Goal: Use online tool/utility: Utilize a website feature to perform a specific function

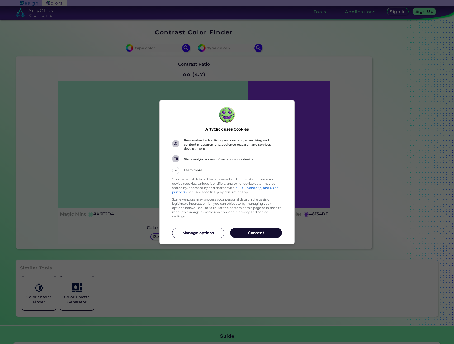
click at [248, 232] on p "Consent" at bounding box center [256, 232] width 52 height 5
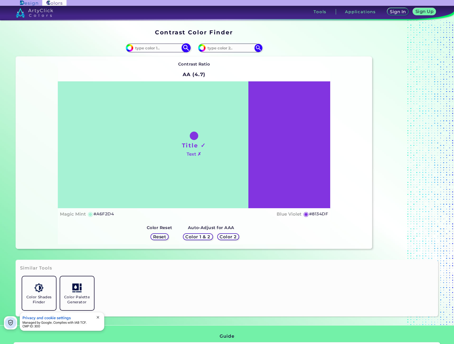
click at [147, 48] on input at bounding box center [157, 47] width 49 height 7
paste input "#f8fafc"
type input "#f8fafc"
type input "#F8FAFC"
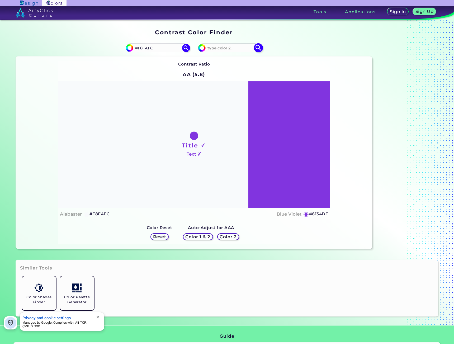
click at [225, 50] on input at bounding box center [230, 47] width 49 height 7
paste input "#f8fafc"
type input "#f8fafc"
type input "#F8FAFC"
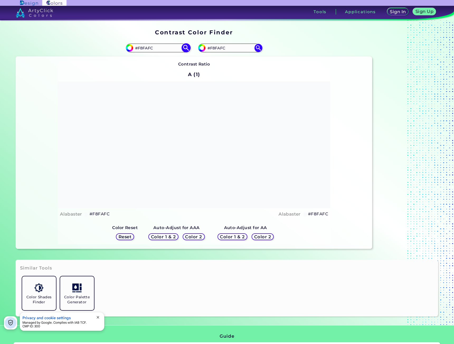
click at [164, 48] on input "#F8FAFC" at bounding box center [157, 47] width 49 height 7
click at [122, 236] on h5 "Reset" at bounding box center [125, 237] width 12 height 4
click at [127, 237] on h5 "Reset" at bounding box center [125, 237] width 12 height 4
click at [169, 235] on h5 "Color 1 & 2" at bounding box center [163, 237] width 22 height 4
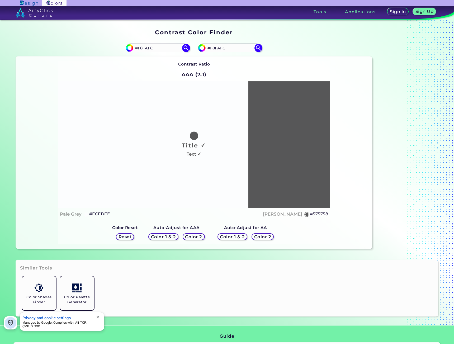
click at [195, 237] on h5 "Color 2" at bounding box center [193, 237] width 15 height 4
click at [172, 235] on h5 "Color 1 & 2" at bounding box center [163, 236] width 23 height 4
click at [233, 237] on h5 "Color 1 & 2" at bounding box center [232, 237] width 23 height 4
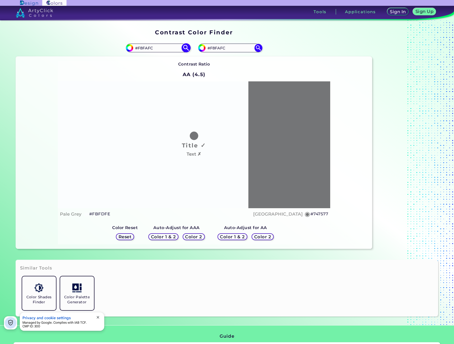
click at [160, 52] on div "#f8fafc #F8FAFC" at bounding box center [158, 48] width 64 height 8
click at [160, 51] on input "#F8FAFC" at bounding box center [157, 47] width 49 height 7
type input "#"
click at [162, 50] on input at bounding box center [157, 47] width 49 height 7
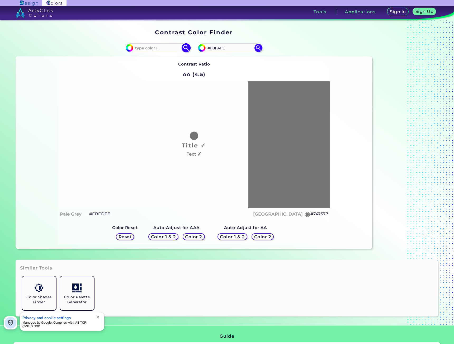
click at [162, 50] on input at bounding box center [157, 47] width 49 height 7
paste input "#14b8a6"
type input "#14b8a6"
click at [163, 55] on div "#f8fafc #14b8a6" at bounding box center [105, 48] width 178 height 17
click at [185, 50] on img at bounding box center [185, 47] width 9 height 9
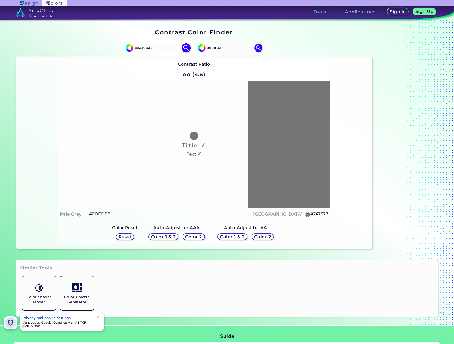
type input "#14b8a6"
type input "#14B8A6"
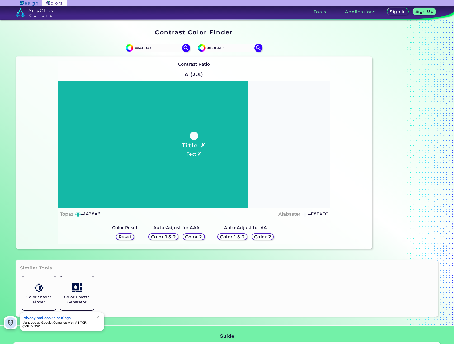
click at [262, 237] on h5 "Color 2" at bounding box center [262, 237] width 15 height 4
click at [262, 237] on h5 "Color 2" at bounding box center [263, 236] width 16 height 4
click at [262, 237] on h5 "Color 2" at bounding box center [263, 237] width 16 height 4
click at [199, 238] on h5 "Color 2" at bounding box center [194, 237] width 16 height 4
click at [199, 238] on h5 "Color 2" at bounding box center [194, 236] width 16 height 4
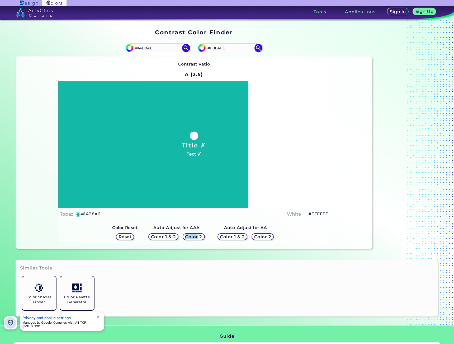
click at [199, 238] on h5 "Color 2" at bounding box center [193, 237] width 15 height 4
click at [229, 237] on h5 "Color 1 & 2" at bounding box center [232, 237] width 23 height 4
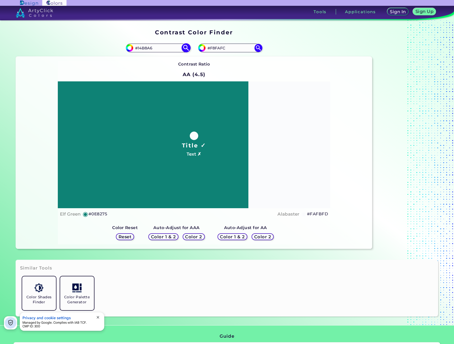
drag, startPoint x: 168, startPoint y: 46, endPoint x: 95, endPoint y: 46, distance: 72.6
click at [133, 46] on input "#14B8A6" at bounding box center [157, 47] width 49 height 7
paste input "#14b8a6"
click at [186, 49] on img at bounding box center [185, 47] width 9 height 9
type input "#14B8A6"
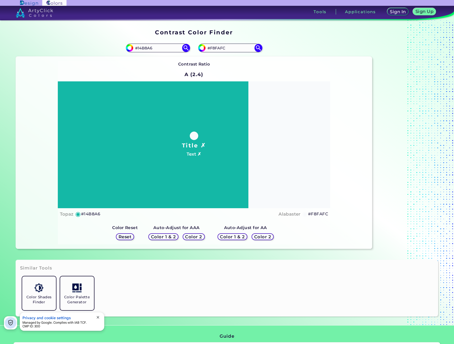
click at [269, 237] on h5 "Color 2" at bounding box center [262, 237] width 15 height 4
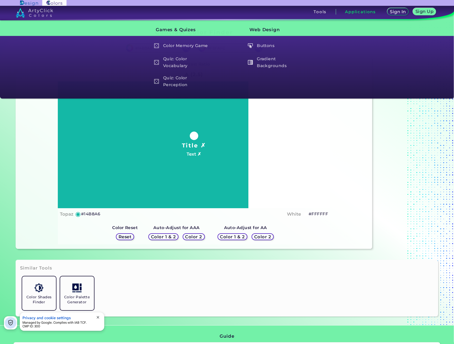
click at [262, 236] on h5 "Color 2" at bounding box center [262, 237] width 15 height 4
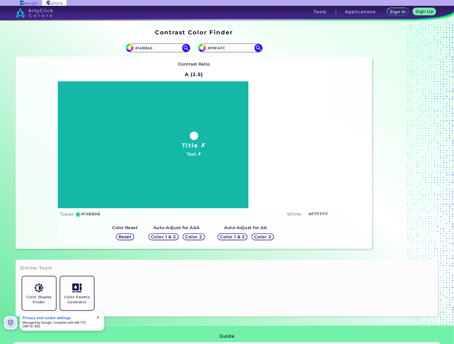
click at [191, 236] on h5 "Color 2" at bounding box center [193, 237] width 15 height 4
click at [260, 235] on h5 "Color 2" at bounding box center [262, 237] width 15 height 4
click at [231, 236] on h5 "Color 1 & 2" at bounding box center [232, 237] width 22 height 4
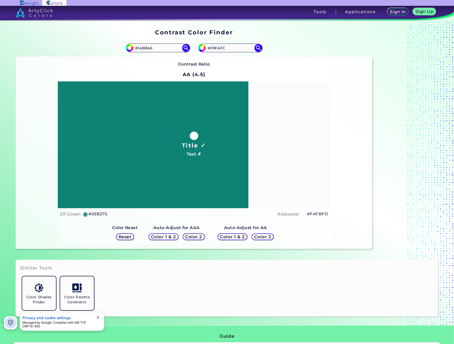
click at [165, 235] on h5 "Color 1 & 2" at bounding box center [163, 237] width 22 height 4
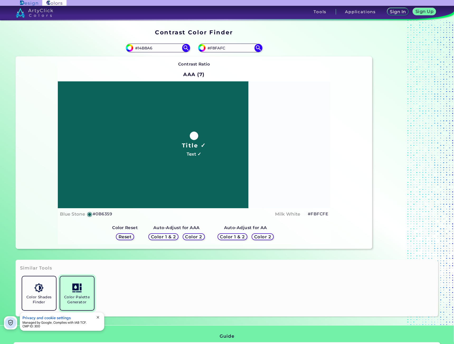
click at [76, 292] on link "Color Palette Generator" at bounding box center [77, 293] width 38 height 38
drag, startPoint x: 157, startPoint y: 49, endPoint x: 110, endPoint y: 41, distance: 48.6
click at [133, 44] on input "#14B8A6" at bounding box center [157, 47] width 49 height 7
paste input "#14b8a6"
click at [188, 49] on img at bounding box center [185, 47] width 9 height 9
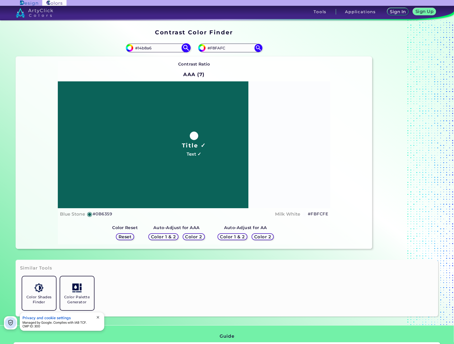
type input "#14B8A6"
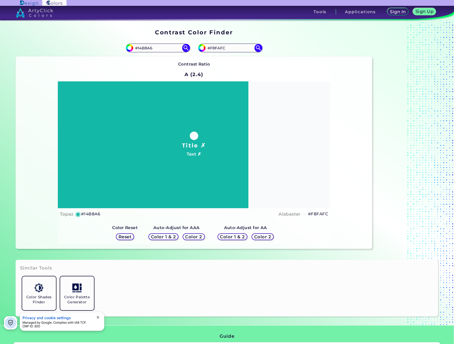
click at [263, 235] on h5 "Color 2" at bounding box center [262, 237] width 15 height 4
click at [133, 238] on div "Reset" at bounding box center [125, 236] width 17 height 6
click at [134, 237] on div "Reset" at bounding box center [125, 236] width 19 height 7
click at [124, 237] on h5 "Reset" at bounding box center [125, 237] width 12 height 4
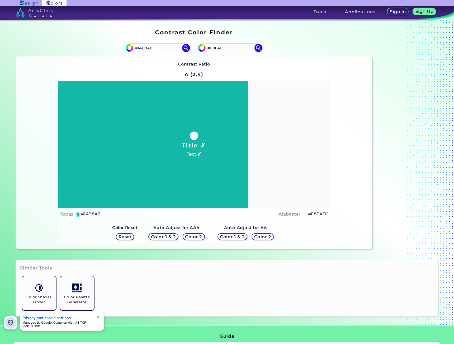
click at [262, 236] on h5 "Color 2" at bounding box center [262, 237] width 15 height 4
click at [125, 239] on h5 "Reset" at bounding box center [125, 237] width 12 height 4
click at [195, 235] on h5 "Color 2" at bounding box center [193, 237] width 15 height 4
click at [258, 235] on h5 "Color 2" at bounding box center [262, 237] width 15 height 4
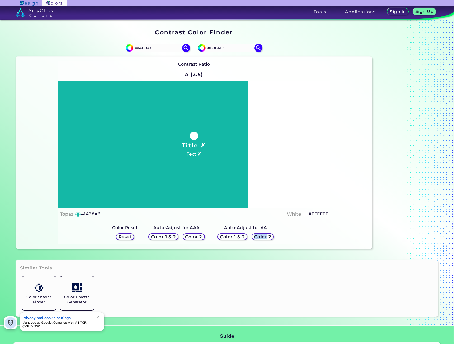
click at [258, 235] on h5 "Color 2" at bounding box center [263, 237] width 16 height 4
click at [98, 315] on span "close" at bounding box center [98, 317] width 4 height 4
click at [180, 170] on div "Title ✗ Text ✗" at bounding box center [194, 144] width 272 height 127
click at [90, 212] on h5 "#14B8A6" at bounding box center [90, 213] width 19 height 7
click at [230, 46] on input "#F8FAFC" at bounding box center [230, 47] width 49 height 7
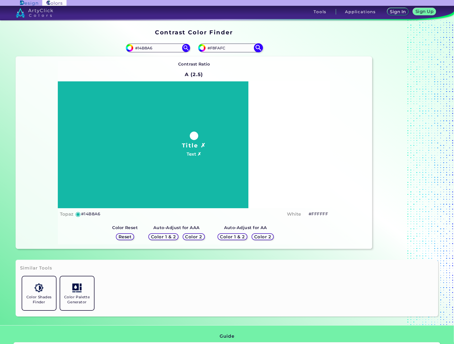
click at [230, 46] on input "#F8FAFC" at bounding box center [230, 47] width 49 height 7
paste input "#000000"
type input "#000000"
click at [257, 48] on img at bounding box center [258, 47] width 9 height 9
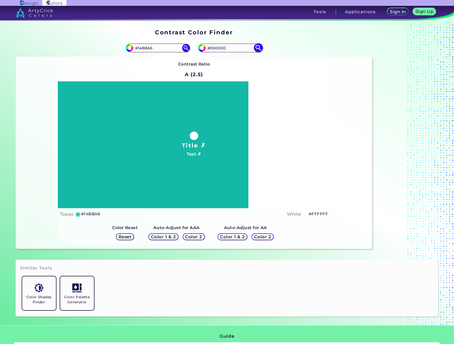
type input "#000000"
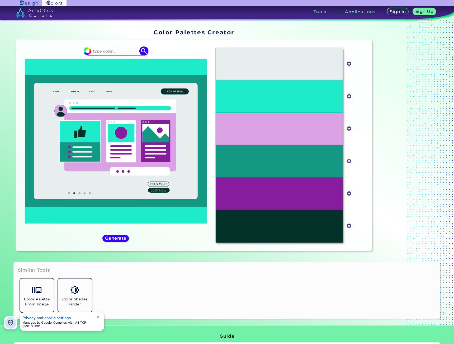
click at [126, 47] on div "#1eebc9" at bounding box center [116, 51] width 64 height 8
click at [123, 52] on input at bounding box center [115, 51] width 49 height 7
paste input "#14b8a6"
type input "#14b8a6"
click at [143, 54] on img at bounding box center [143, 50] width 9 height 9
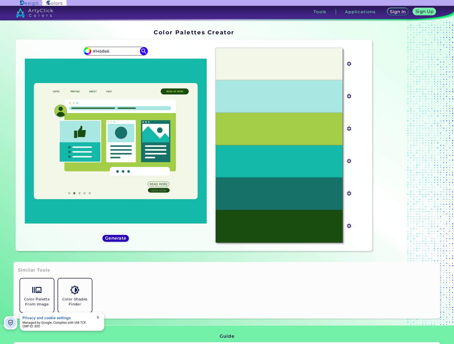
click at [109, 237] on h5 "Generate" at bounding box center [116, 238] width 20 height 4
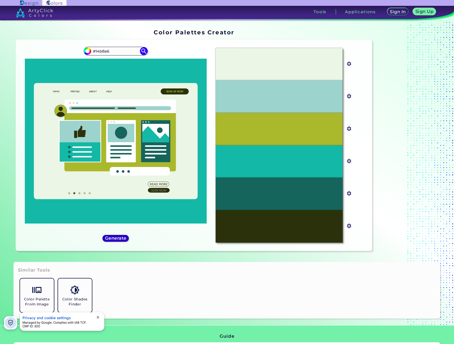
click at [109, 237] on h5 "Generate" at bounding box center [115, 238] width 21 height 4
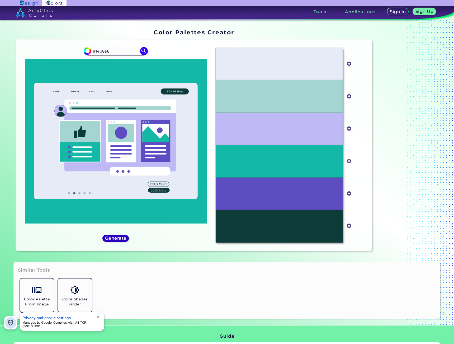
click at [109, 237] on h5 "Generate" at bounding box center [116, 238] width 20 height 4
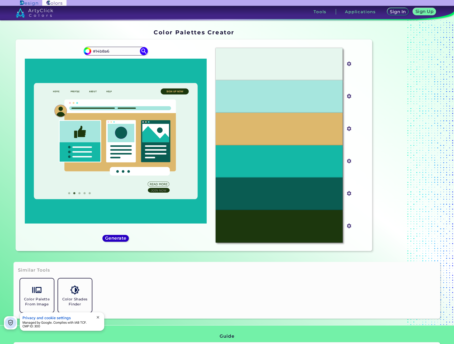
click at [109, 237] on h5 "Generate" at bounding box center [116, 238] width 22 height 4
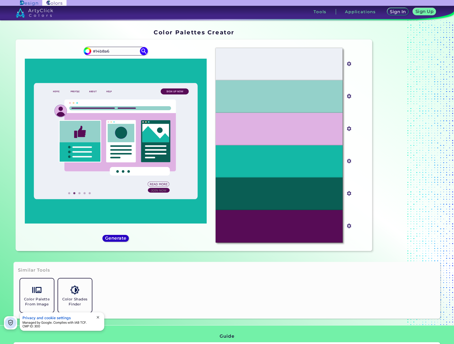
click at [109, 237] on h5 "Generate" at bounding box center [116, 238] width 22 height 4
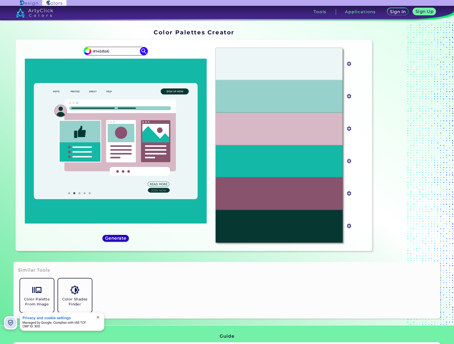
click at [109, 237] on h5 "Generate" at bounding box center [116, 238] width 22 height 4
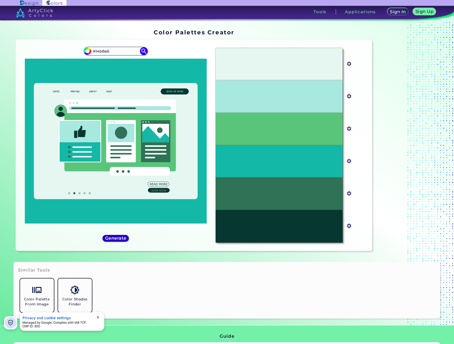
click at [109, 237] on h5 "Generate" at bounding box center [115, 238] width 21 height 4
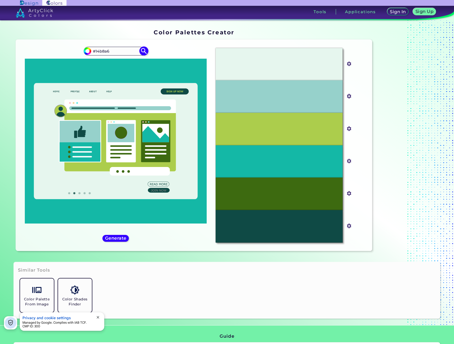
click at [120, 53] on input "#14b8a6" at bounding box center [115, 51] width 49 height 7
click at [88, 52] on input "#14b8a6" at bounding box center [86, 50] width 7 height 7
click at [155, 47] on div "#b8232e #14b8a6" at bounding box center [115, 145] width 191 height 203
type input "#b8232e"
type input "#B8232E"
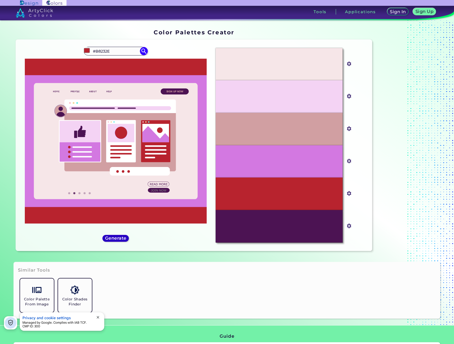
click at [116, 238] on h5 "Generate" at bounding box center [116, 238] width 22 height 4
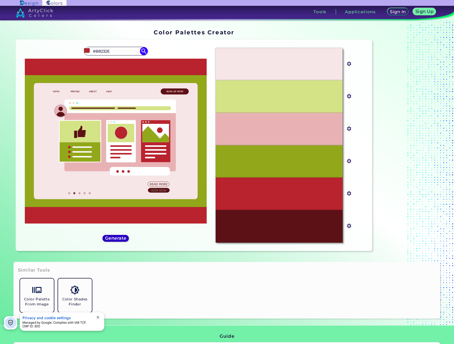
click at [116, 238] on h5 "Generate" at bounding box center [116, 238] width 22 height 4
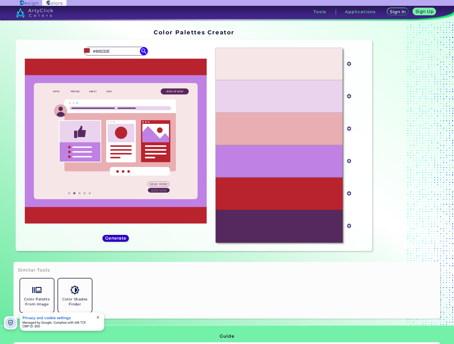
click at [116, 238] on h5 "Generate" at bounding box center [115, 238] width 21 height 4
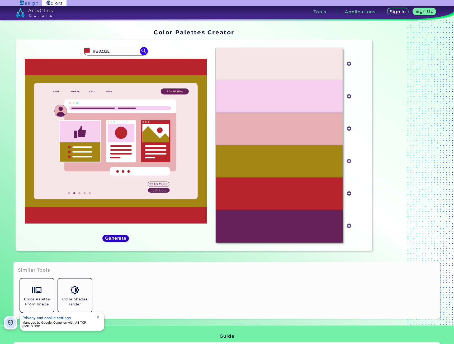
click at [116, 238] on h5 "Generate" at bounding box center [115, 238] width 21 height 4
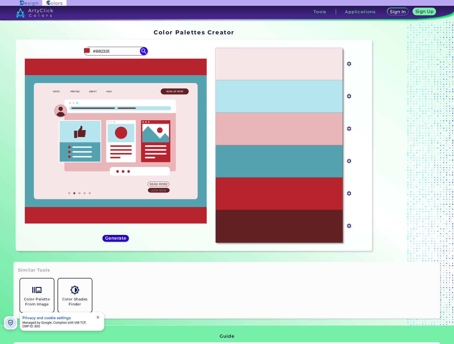
click at [116, 238] on h5 "Generate" at bounding box center [115, 238] width 21 height 4
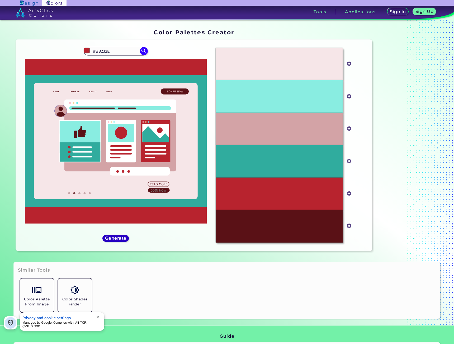
click at [116, 238] on h5 "Generate" at bounding box center [116, 238] width 20 height 4
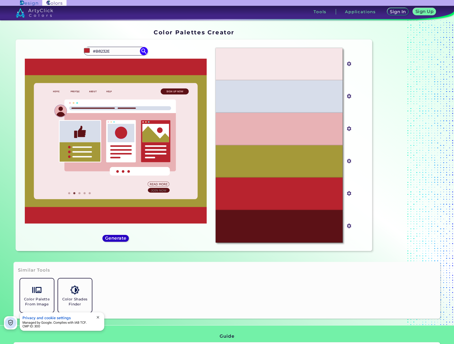
click at [116, 238] on h5 "Generate" at bounding box center [115, 238] width 21 height 4
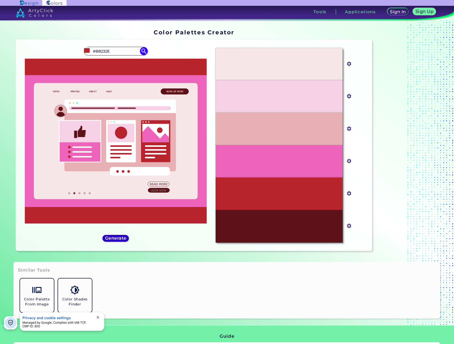
click at [116, 238] on h5 "Generate" at bounding box center [116, 238] width 22 height 4
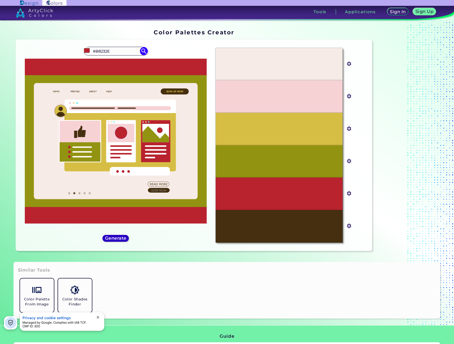
click at [116, 238] on h5 "Generate" at bounding box center [116, 238] width 20 height 4
